Goal: Information Seeking & Learning: Learn about a topic

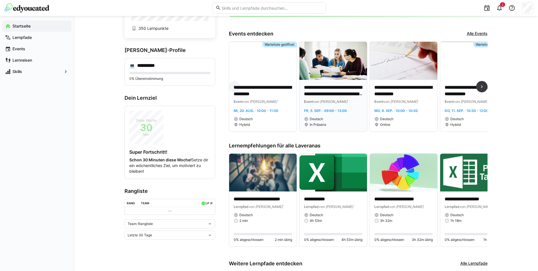
scroll to position [57, 0]
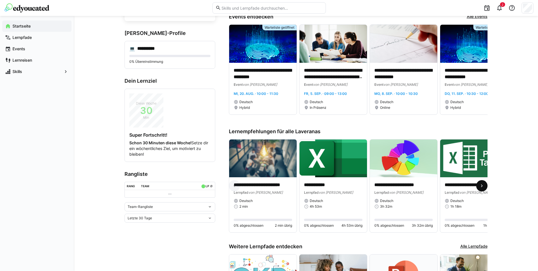
click at [476, 188] on span at bounding box center [481, 185] width 11 height 11
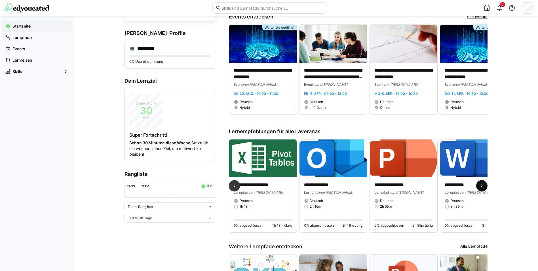
click at [476, 188] on span at bounding box center [481, 185] width 11 height 11
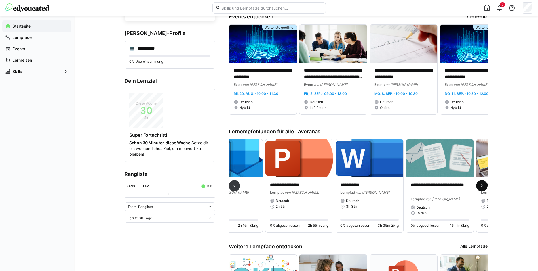
scroll to position [0, 372]
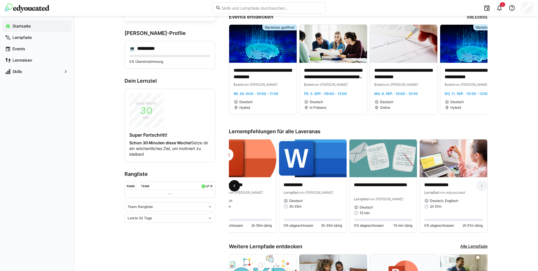
click at [238, 187] on span at bounding box center [234, 185] width 11 height 11
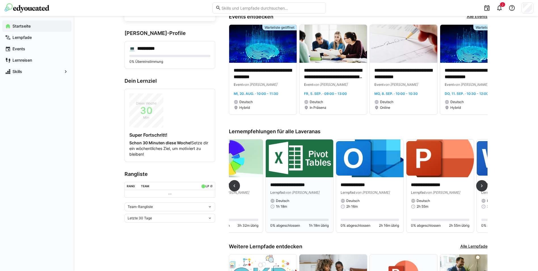
scroll to position [0, 141]
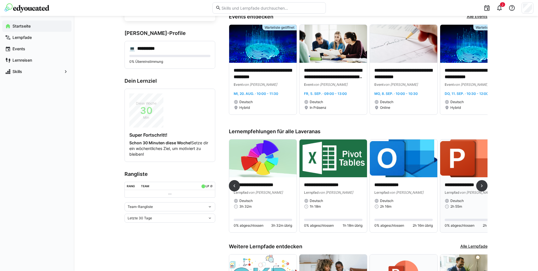
click at [460, 186] on p "**********" at bounding box center [474, 185] width 58 height 7
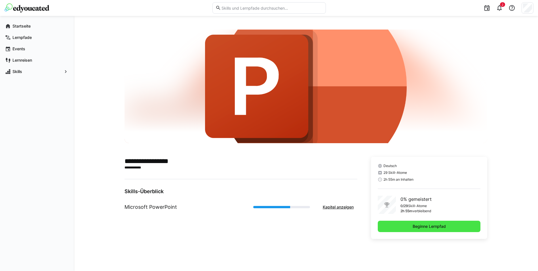
click at [394, 226] on span "Beginne Lernpfad" at bounding box center [429, 225] width 103 height 11
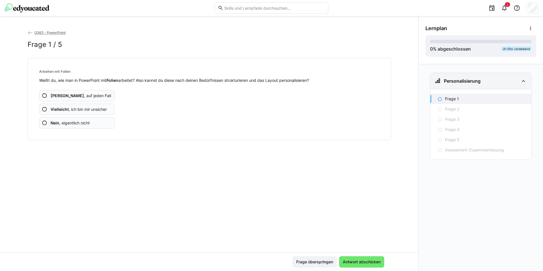
click at [522, 80] on eds-icon at bounding box center [523, 80] width 7 height 7
click at [46, 108] on eds-icon at bounding box center [45, 109] width 6 height 6
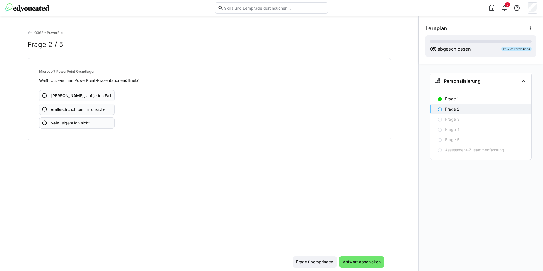
click at [49, 96] on app-assessment-question-radio "Ja , auf jeden Fall" at bounding box center [77, 95] width 76 height 11
click at [50, 125] on app-assessment-question-radio "Nein , eigentlich nicht" at bounding box center [77, 122] width 76 height 11
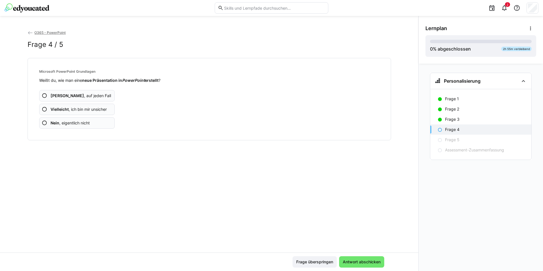
click at [43, 95] on eds-icon at bounding box center [45, 96] width 6 height 6
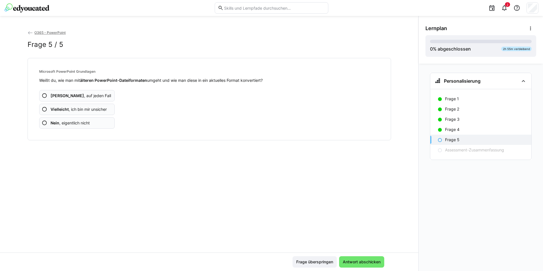
click at [47, 121] on eds-icon at bounding box center [45, 123] width 6 height 6
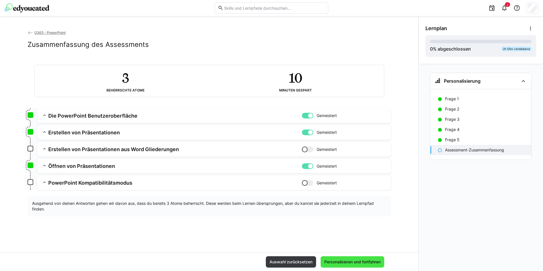
click at [369, 260] on span "Personalisieren und fortfahren" at bounding box center [352, 262] width 58 height 6
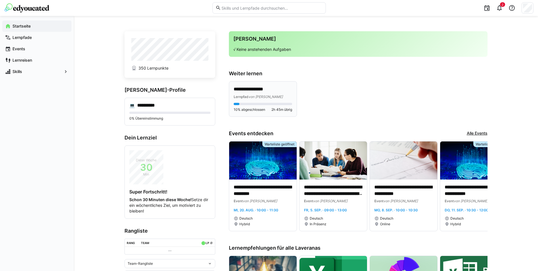
click at [264, 92] on p "**********" at bounding box center [263, 89] width 58 height 7
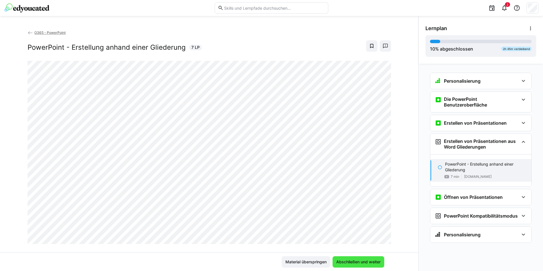
click at [363, 259] on span "Abschließen und weiter" at bounding box center [358, 262] width 46 height 6
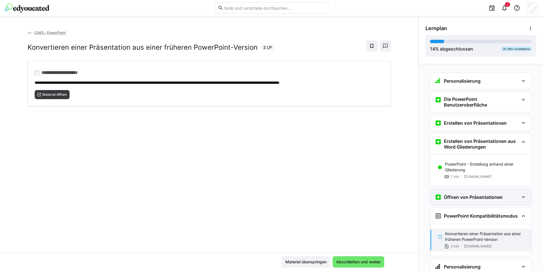
click at [524, 196] on div "Öffnen von Präsentationen" at bounding box center [480, 197] width 101 height 16
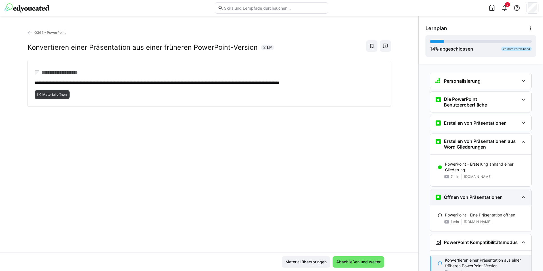
click at [524, 196] on div "Öffnen von Präsentationen" at bounding box center [480, 197] width 101 height 16
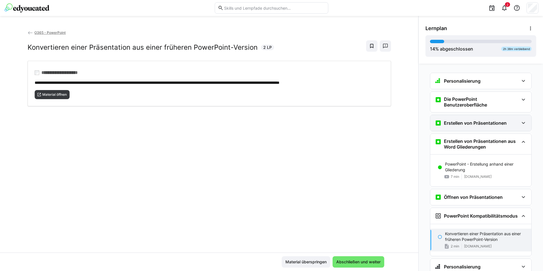
click at [512, 124] on div "Erstellen von Präsentationen" at bounding box center [476, 122] width 84 height 7
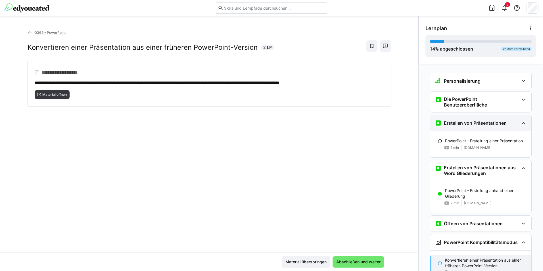
click at [512, 124] on div "Erstellen von Präsentationen" at bounding box center [476, 122] width 84 height 7
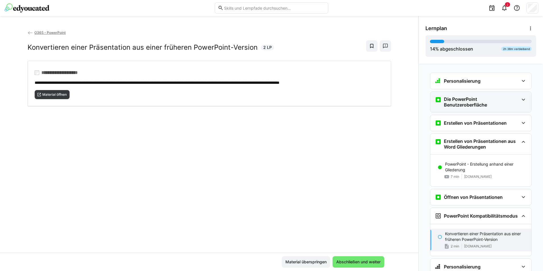
click at [526, 99] on div "Die PowerPoint Benutzeroberfläche" at bounding box center [480, 102] width 101 height 20
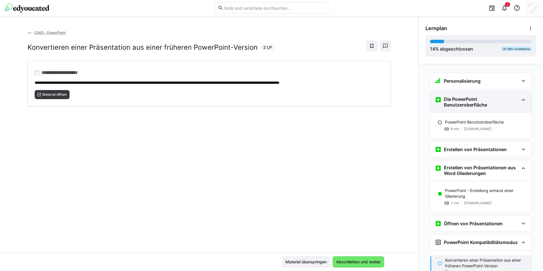
click at [525, 99] on div "Die PowerPoint Benutzeroberfläche" at bounding box center [480, 102] width 101 height 20
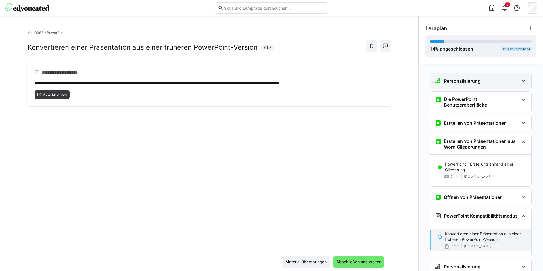
click at [516, 82] on div "Personalisierung" at bounding box center [480, 81] width 101 height 16
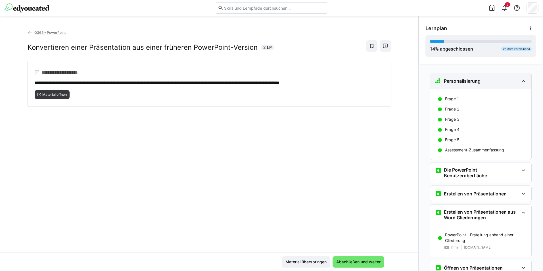
click at [516, 82] on div "Personalisierung" at bounding box center [480, 81] width 101 height 16
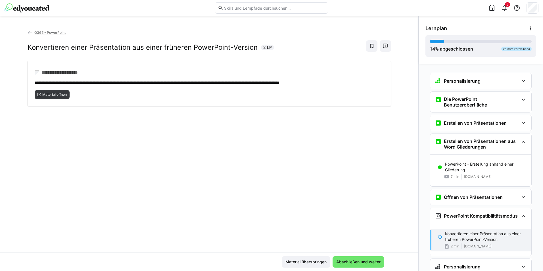
scroll to position [22, 0]
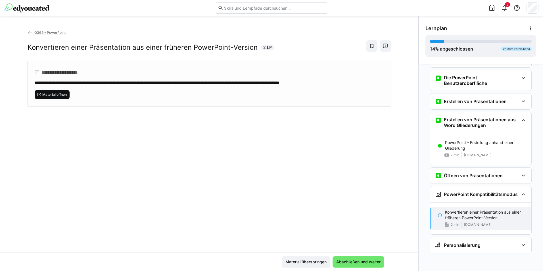
click at [67, 90] on span "Material öffnen" at bounding box center [52, 94] width 35 height 9
click at [357, 261] on span "Abschließen und weiter" at bounding box center [358, 262] width 46 height 6
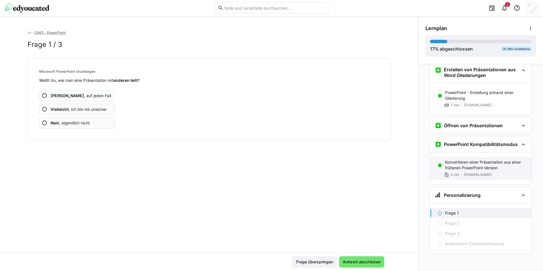
scroll to position [72, 0]
click at [79, 98] on app-assessment-question-radio "Ja , auf jeden Fall" at bounding box center [77, 95] width 76 height 11
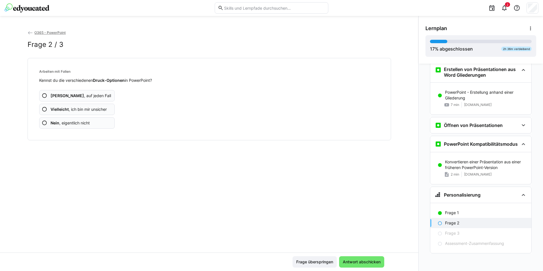
click at [75, 121] on span "Nein , eigentlich nicht" at bounding box center [70, 123] width 39 height 6
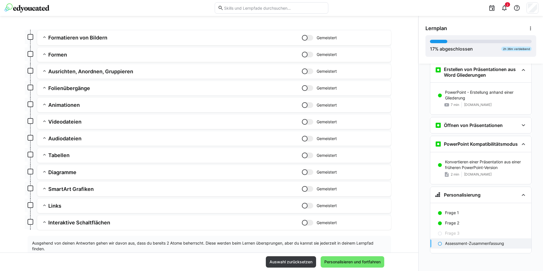
scroll to position [297, 0]
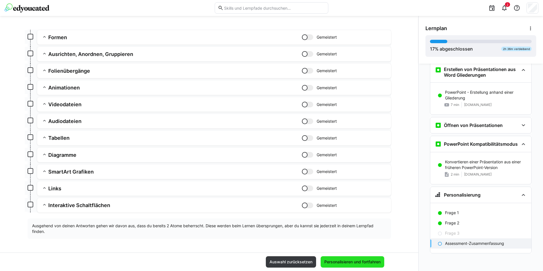
click at [354, 259] on span "Personalisieren und fortfahren" at bounding box center [352, 262] width 58 height 6
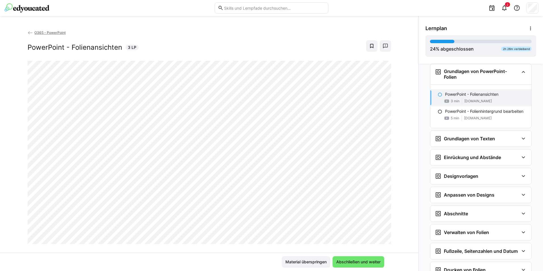
scroll to position [255, 0]
click at [371, 265] on span "Abschließen und weiter" at bounding box center [358, 261] width 52 height 11
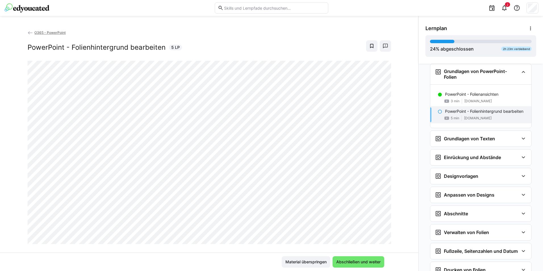
scroll to position [10, 0]
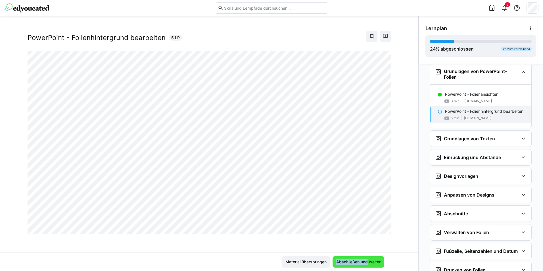
click at [365, 256] on div "Material überspringen Abschließen und weiter" at bounding box center [209, 261] width 418 height 18
click at [365, 259] on span "Abschließen und weiter" at bounding box center [358, 261] width 52 height 11
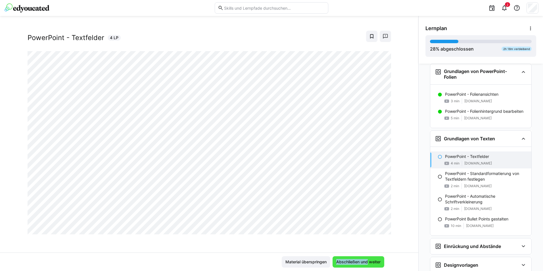
scroll to position [322, 0]
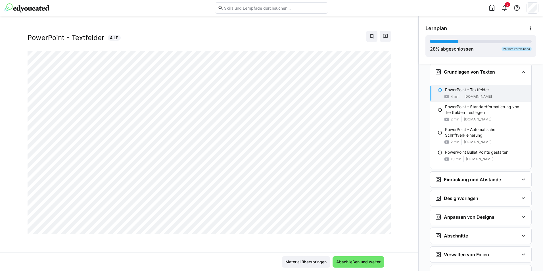
click at [377, 229] on div at bounding box center [384, 228] width 14 height 12
click at [381, 227] on div at bounding box center [384, 228] width 14 height 12
click at [379, 229] on div at bounding box center [384, 228] width 14 height 12
click at [380, 228] on div at bounding box center [384, 228] width 14 height 12
click at [377, 227] on div at bounding box center [384, 228] width 14 height 12
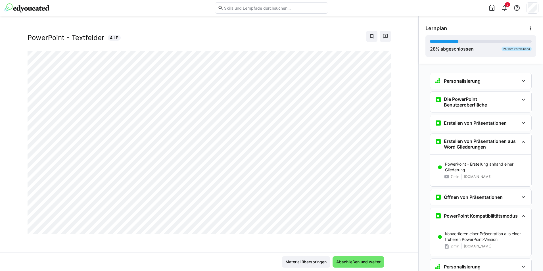
click at [379, 230] on div at bounding box center [384, 228] width 14 height 12
click at [379, 227] on div at bounding box center [384, 228] width 14 height 12
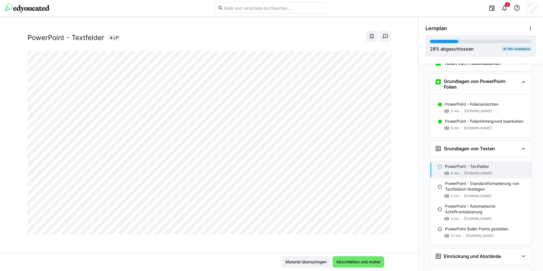
scroll to position [255, 0]
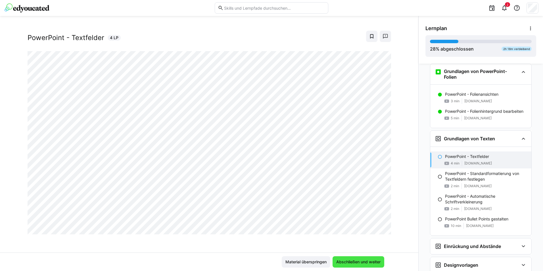
click at [368, 259] on span "Abschließen und weiter" at bounding box center [358, 262] width 46 height 6
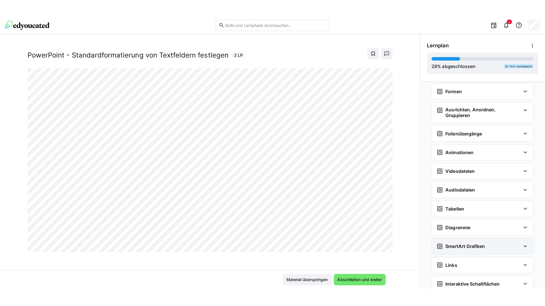
scroll to position [617, 0]
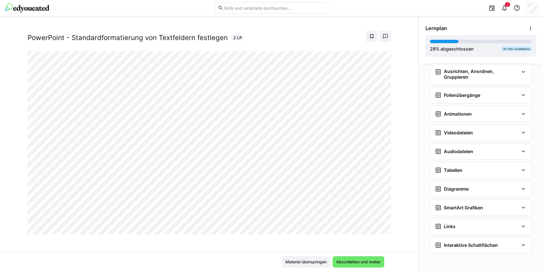
click at [377, 228] on div at bounding box center [384, 228] width 14 height 12
click at [347, 260] on span "Abschließen und weiter" at bounding box center [358, 262] width 46 height 6
click at [379, 231] on div at bounding box center [384, 228] width 14 height 12
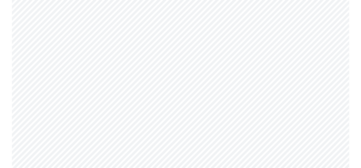
scroll to position [326, 0]
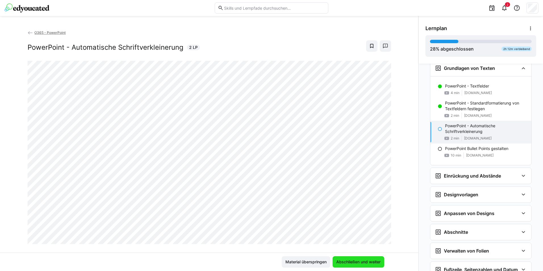
click at [362, 262] on span "Abschließen und weiter" at bounding box center [358, 262] width 46 height 6
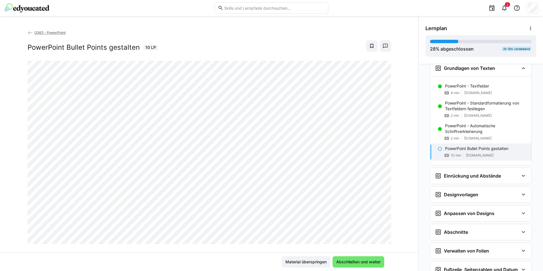
click at [245, 40] on div "O365 - PowerPoint PowerPoint Bullet Points gestalten 10 LP" at bounding box center [209, 45] width 363 height 31
